Goal: Task Accomplishment & Management: Use online tool/utility

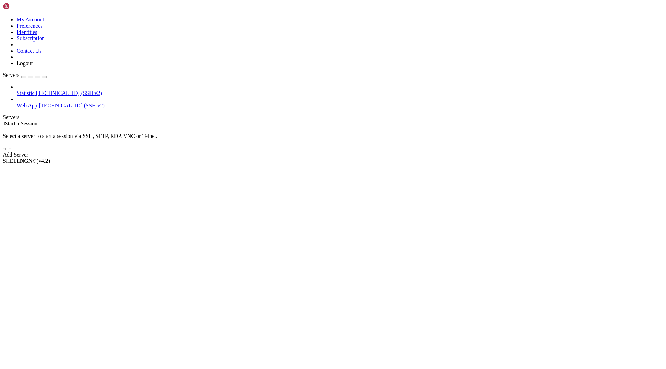
click at [22, 103] on span "Web App" at bounding box center [27, 106] width 21 height 6
click at [39, 214] on span "Properties" at bounding box center [28, 217] width 23 height 6
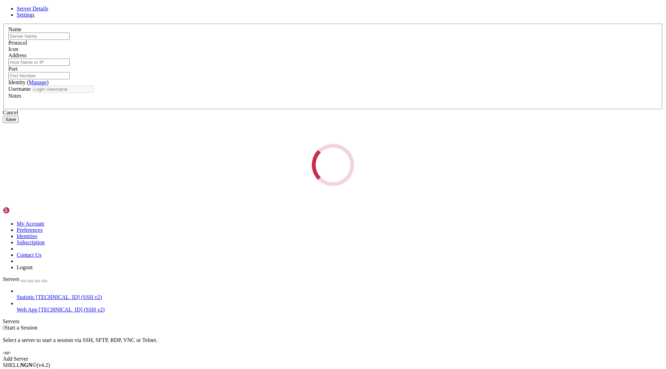
type input "Web App"
type input "[TECHNICAL_ID]"
type input "22"
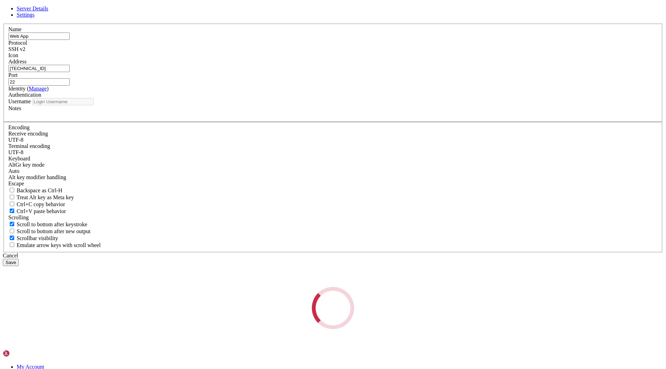
type input "root"
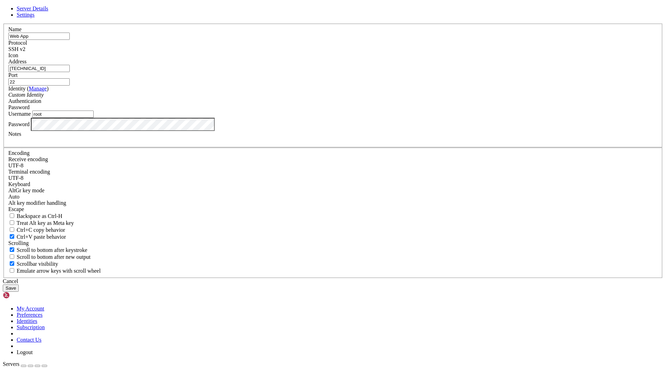
click at [70, 72] on input "[TECHNICAL_ID]" at bounding box center [38, 68] width 61 height 7
click at [387, 278] on div "Cancel" at bounding box center [333, 281] width 660 height 6
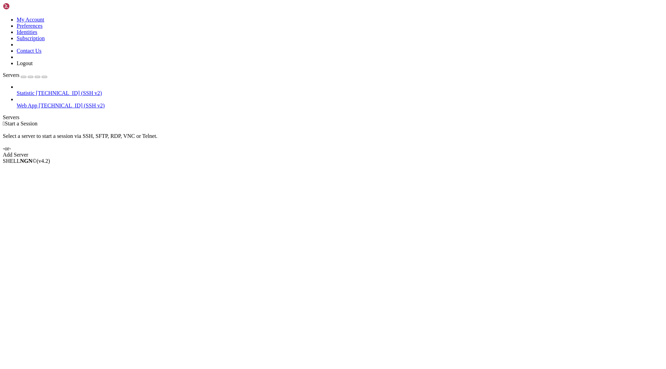
click at [37, 103] on span "Web App" at bounding box center [27, 106] width 21 height 6
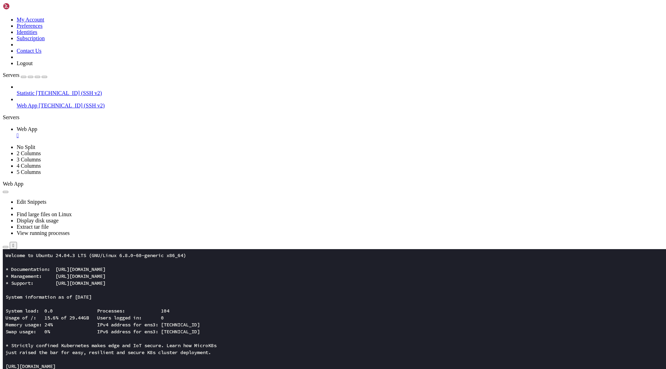
click at [6, 247] on icon "button" at bounding box center [6, 247] width 0 height 0
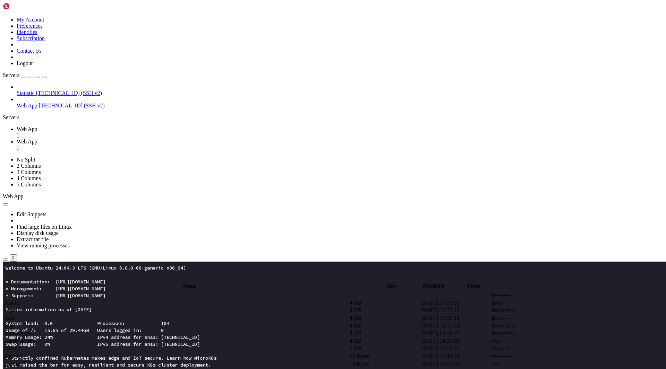
click at [14, 323] on span " app" at bounding box center [9, 326] width 10 height 6
click at [19, 300] on span " assets" at bounding box center [11, 303] width 15 height 6
click at [177, 292] on td " .." at bounding box center [175, 295] width 345 height 7
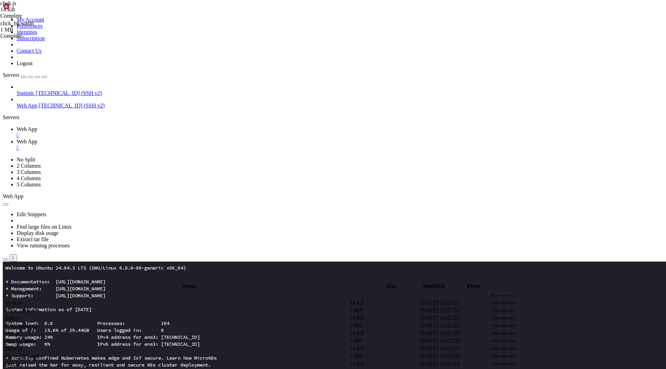
click at [177, 292] on td " .." at bounding box center [175, 295] width 345 height 7
click at [121, 300] on td " assets" at bounding box center [175, 303] width 345 height 7
type input "/root/app/assets"
click at [167, 300] on td " click.js" at bounding box center [175, 303] width 345 height 7
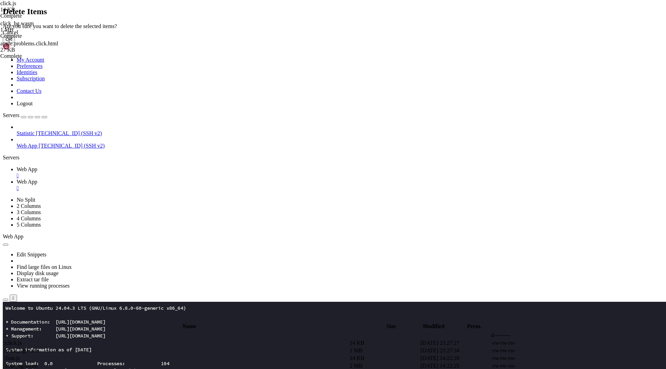
click at [15, 43] on button "OK" at bounding box center [9, 39] width 12 height 7
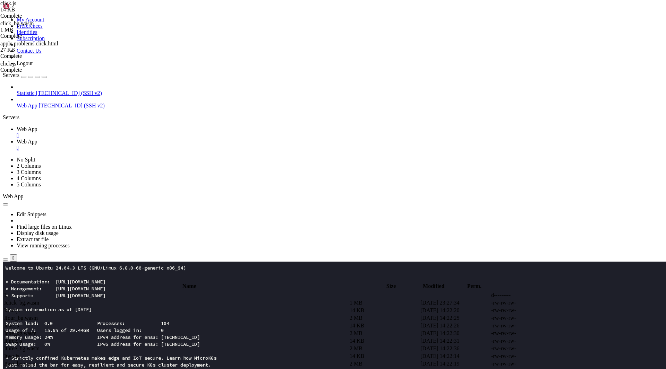
click at [140, 300] on td " click_bg.wasm" at bounding box center [175, 303] width 345 height 7
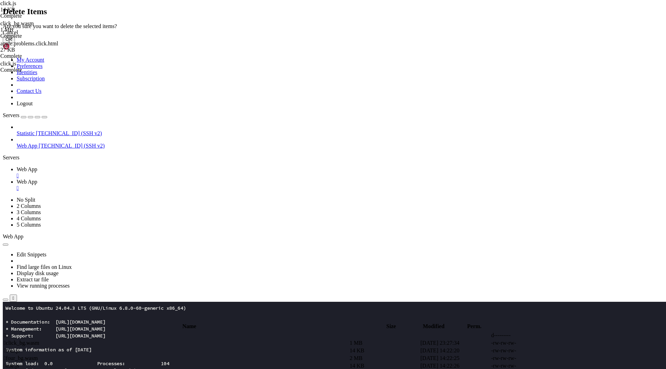
click at [15, 43] on button "OK" at bounding box center [9, 39] width 12 height 7
